Goal: Answer question/provide support

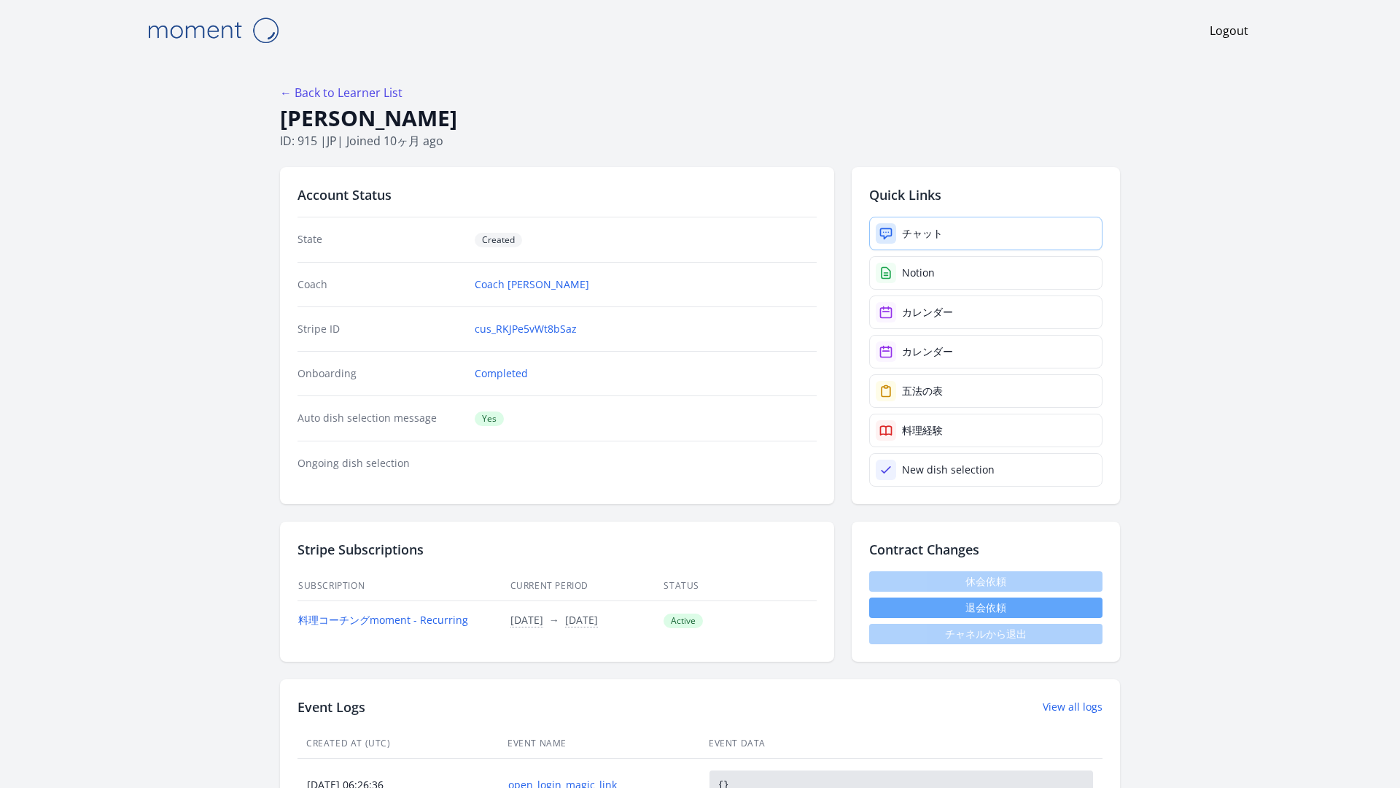
click at [898, 217] on link "チャット" at bounding box center [985, 234] width 233 height 34
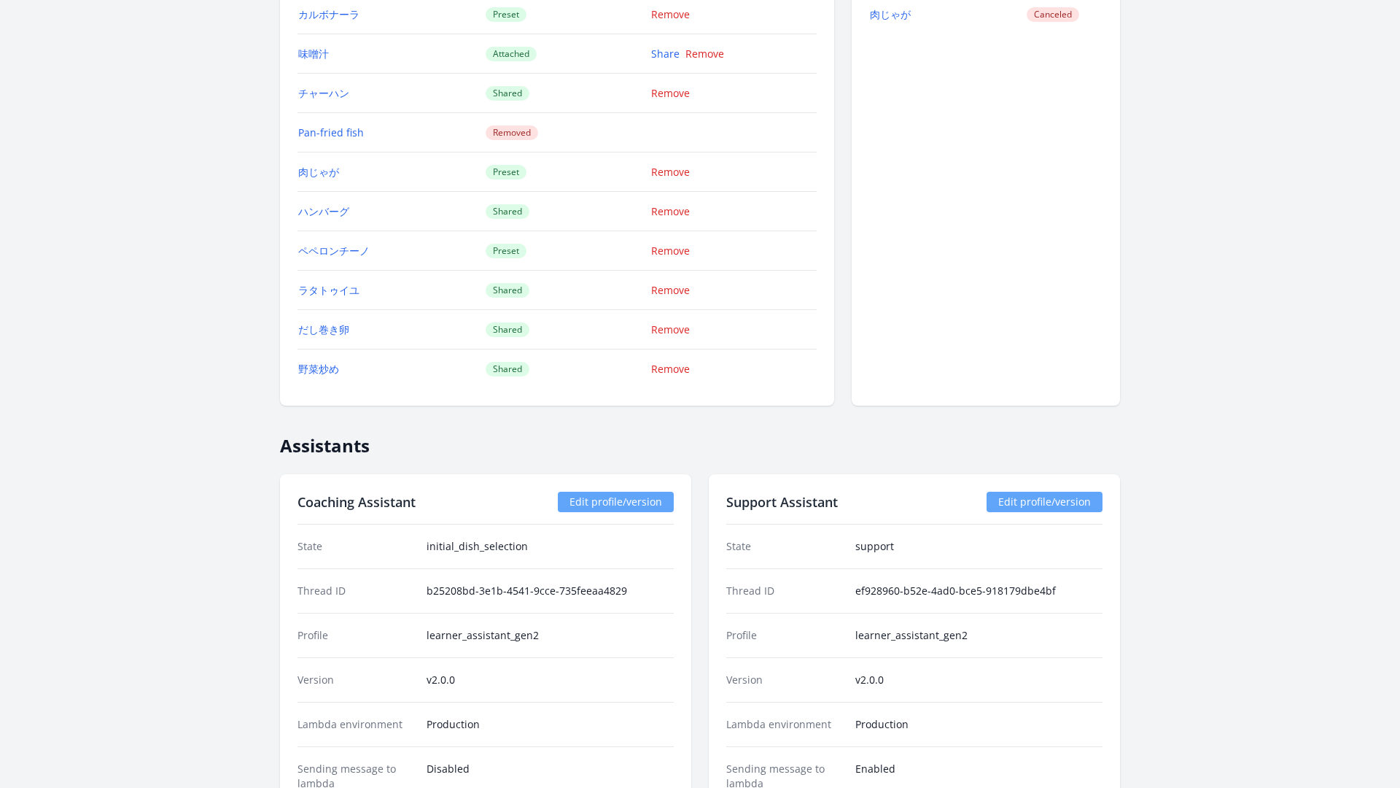
scroll to position [1862, 0]
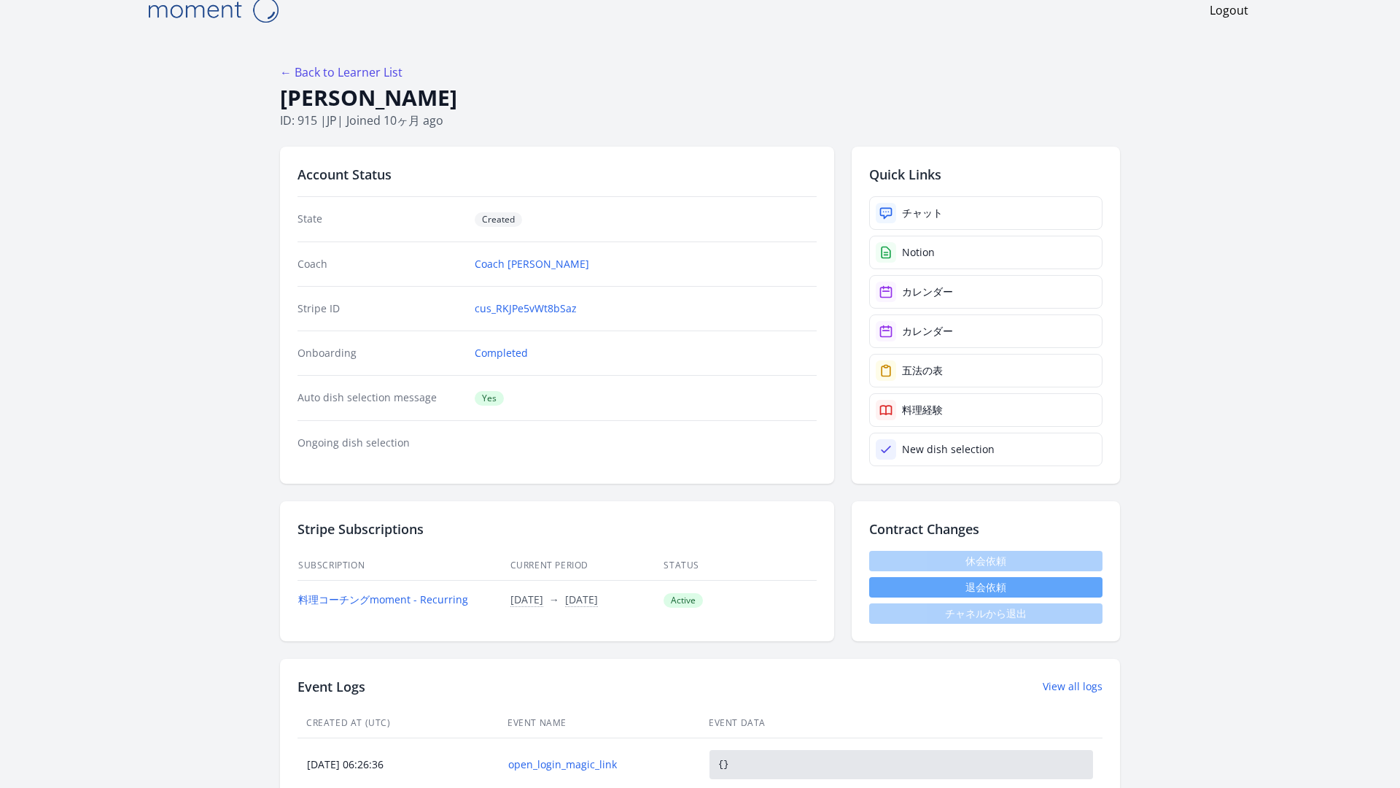
scroll to position [0, 0]
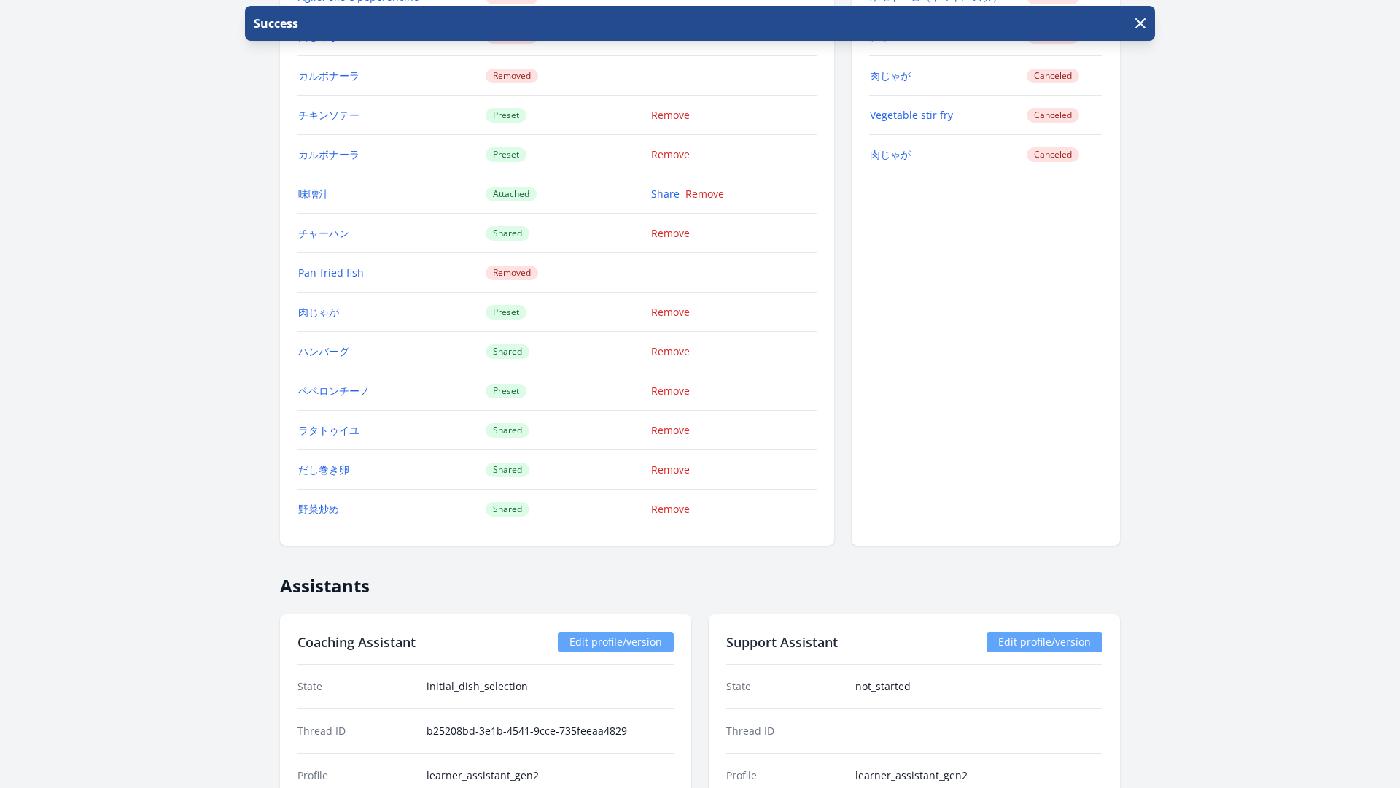
scroll to position [1880, 0]
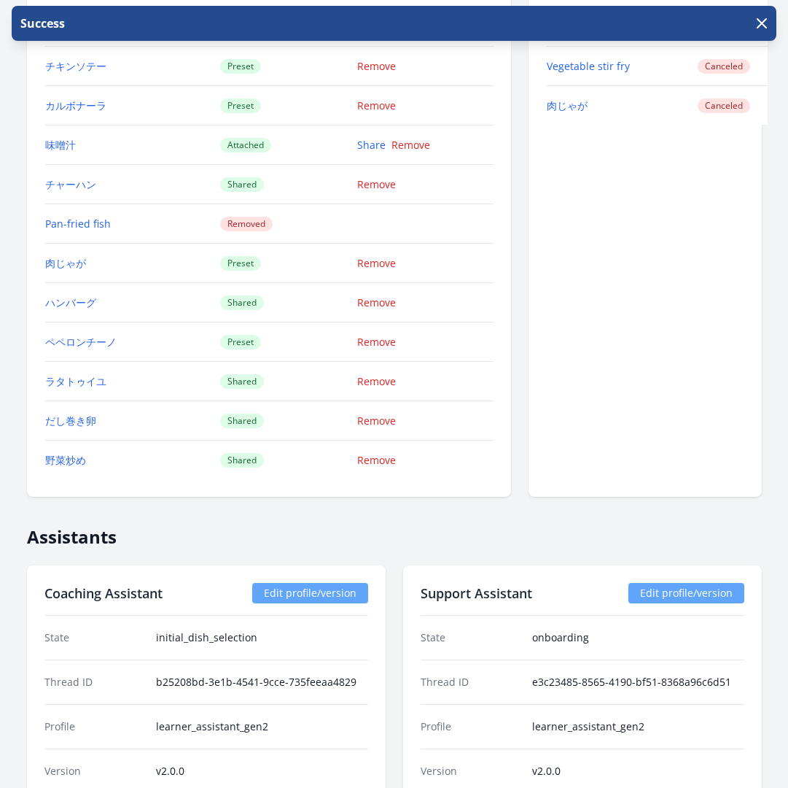
scroll to position [1915, 0]
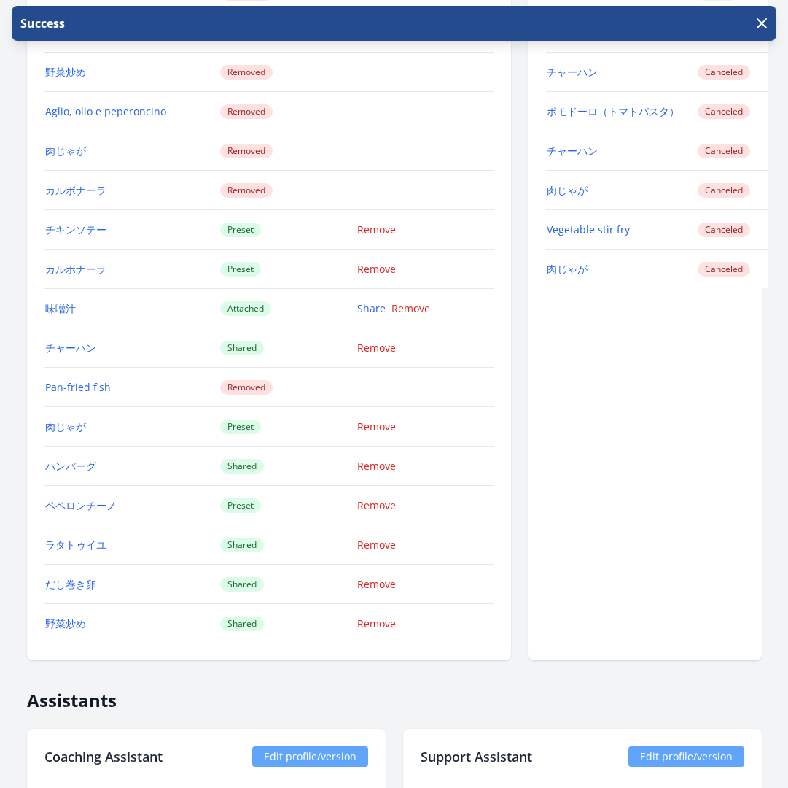
scroll to position [1705, 0]
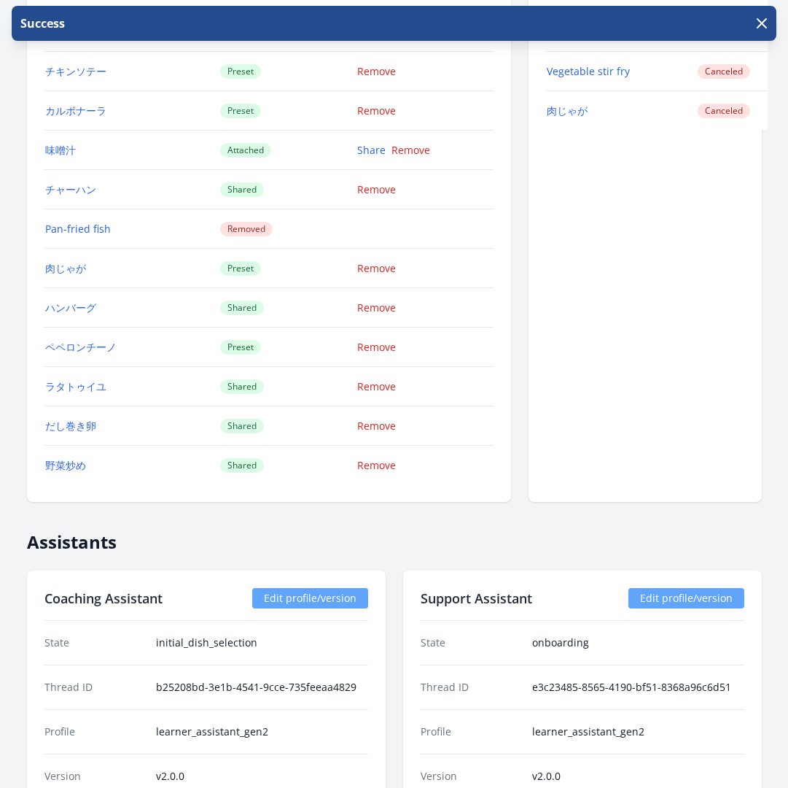
scroll to position [2131, 0]
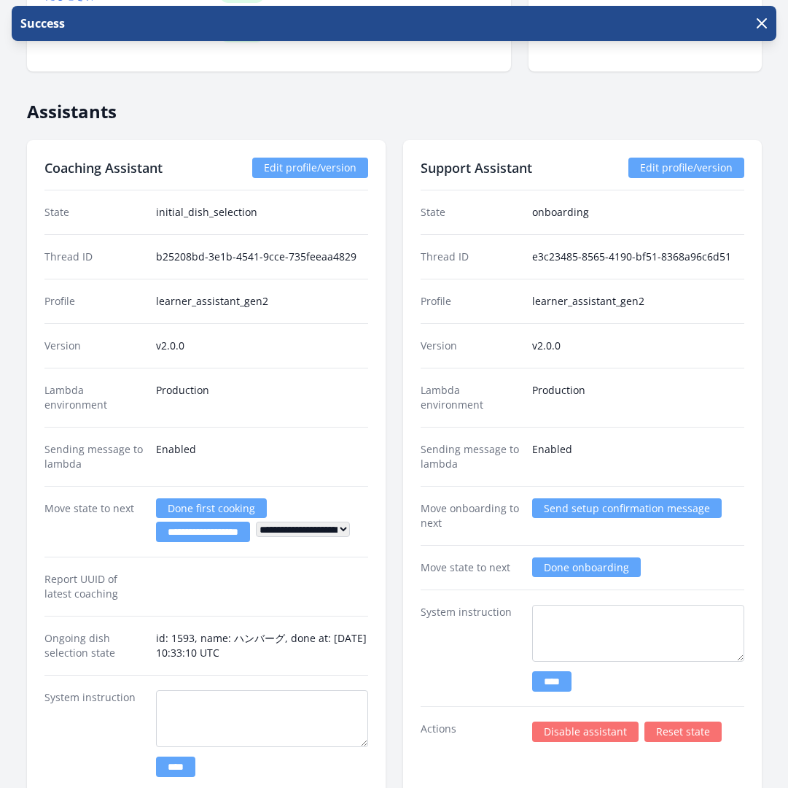
scroll to position [2185, 0]
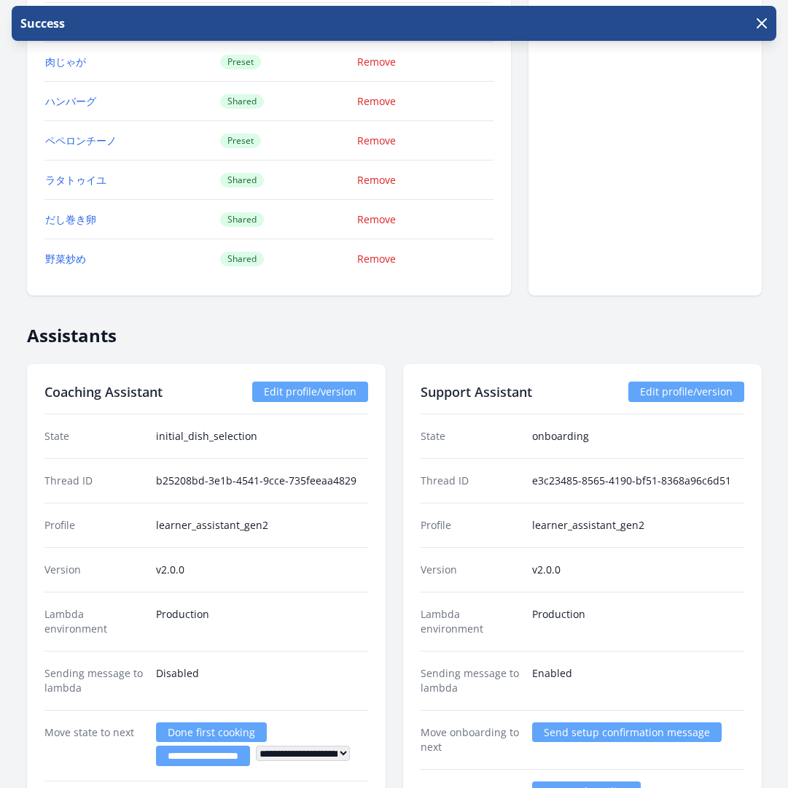
scroll to position [1967, 0]
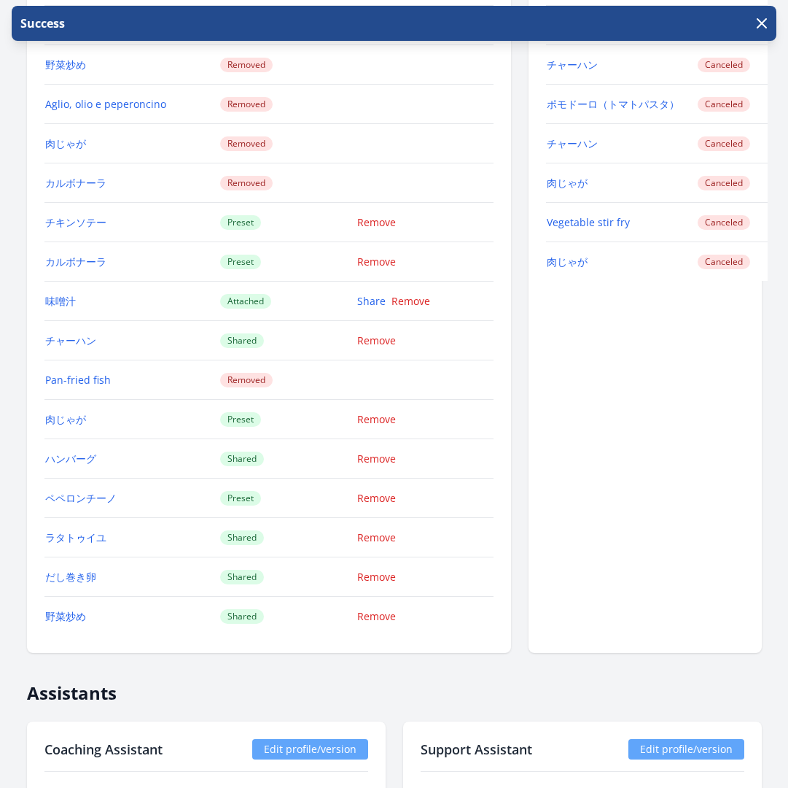
scroll to position [1778, 0]
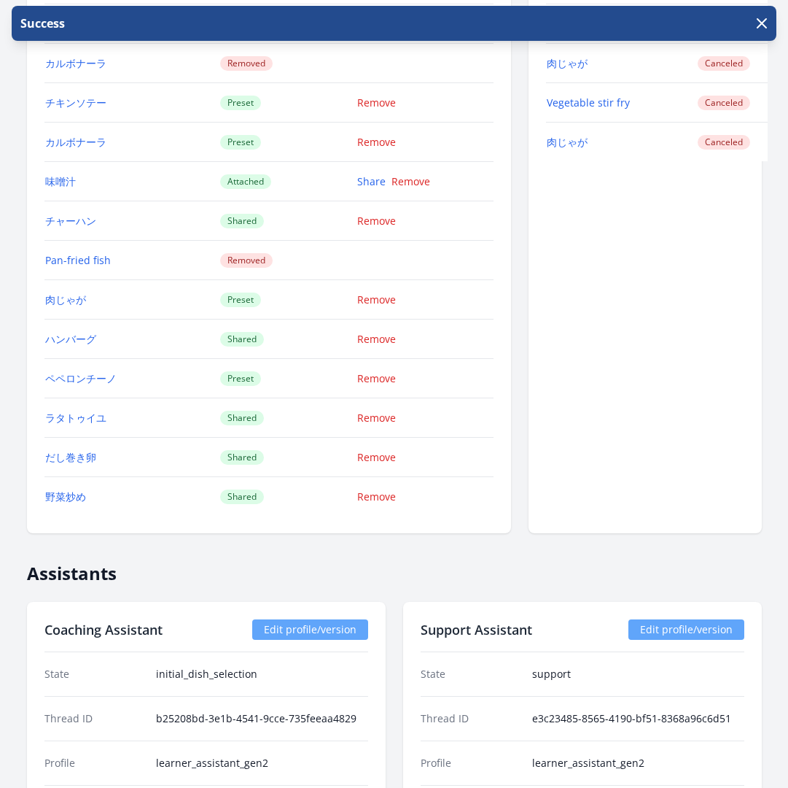
scroll to position [1905, 0]
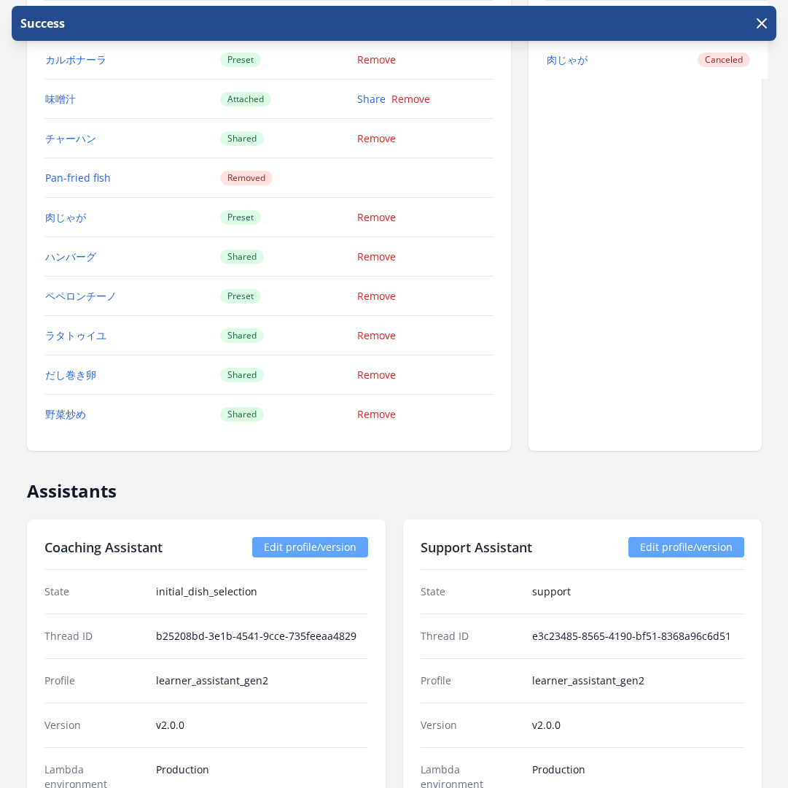
scroll to position [1930, 0]
